Goal: Task Accomplishment & Management: Manage account settings

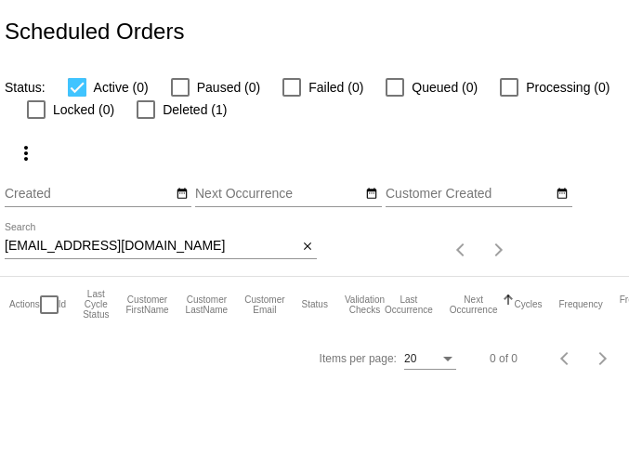
click at [95, 249] on input "[EMAIL_ADDRESS][DOMAIN_NAME]" at bounding box center [151, 246] width 292 height 15
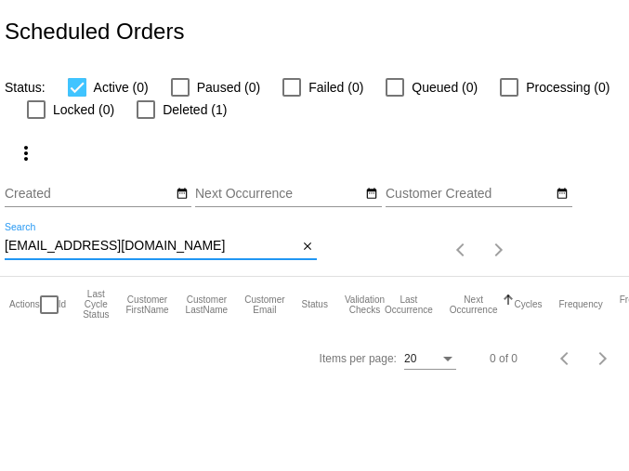
click at [95, 249] on input "[EMAIL_ADDRESS][DOMAIN_NAME]" at bounding box center [151, 246] width 292 height 15
paste input "[EMAIL_ADDRESS][DOMAIN_NAME]"
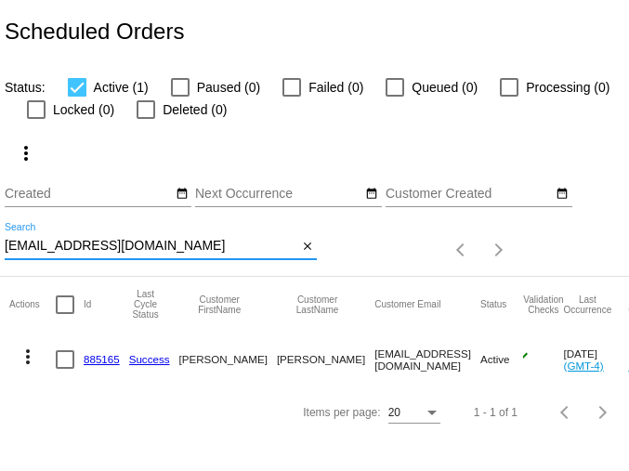
type input "[EMAIL_ADDRESS][DOMAIN_NAME]"
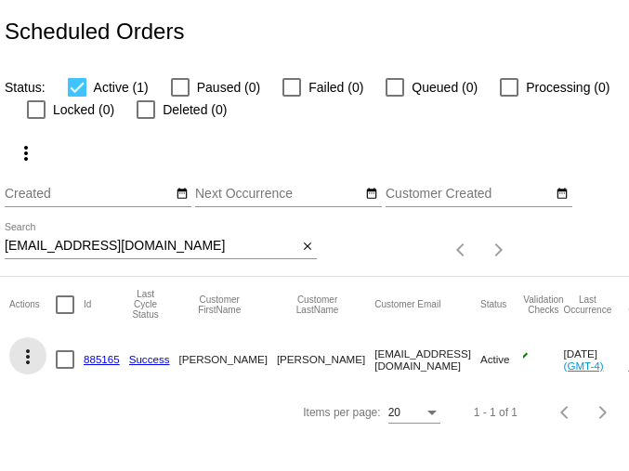
click at [26, 360] on mat-icon "more_vert" at bounding box center [28, 356] width 22 height 22
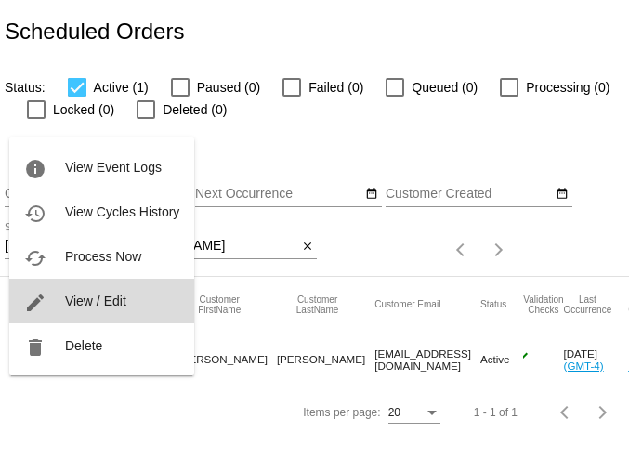
click at [74, 297] on span "View / Edit" at bounding box center [95, 300] width 61 height 15
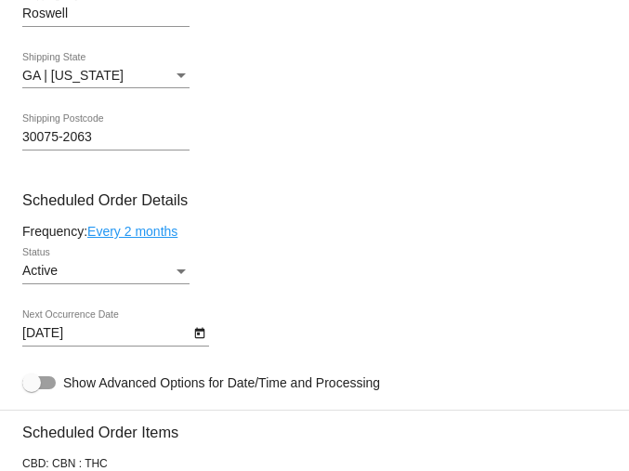
scroll to position [1044, 0]
